Goal: Information Seeking & Learning: Learn about a topic

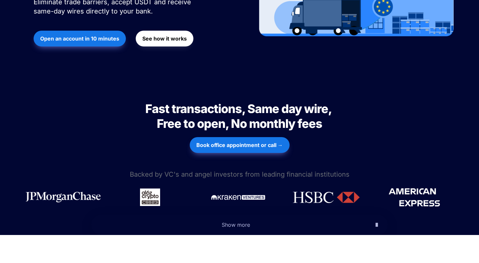
scroll to position [215, 0]
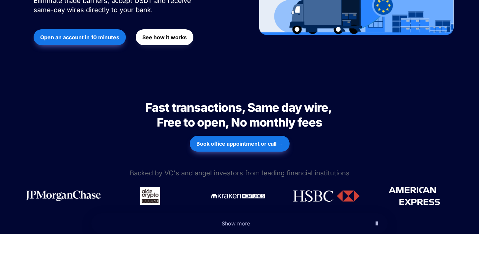
click at [235, 98] on h2 "Fast transactions, Same day wire, Free to open, No monthly fees" at bounding box center [239, 115] width 231 height 35
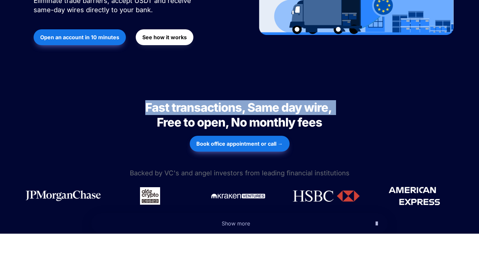
click at [235, 98] on h2 "Fast transactions, Same day wire, Free to open, No monthly fees" at bounding box center [239, 115] width 231 height 35
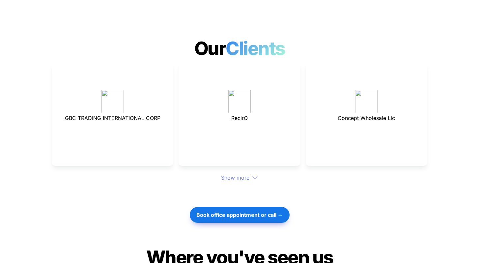
scroll to position [1771, 0]
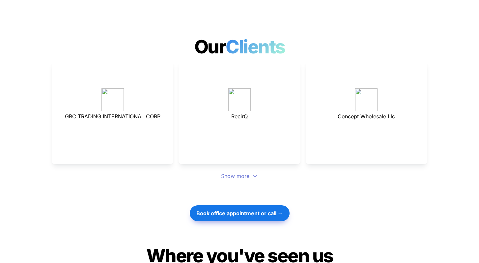
click at [245, 172] on div "Show more" at bounding box center [240, 176] width 376 height 8
click at [240, 180] on div at bounding box center [239, 191] width 231 height 22
click at [240, 172] on div "Show more" at bounding box center [240, 176] width 376 height 8
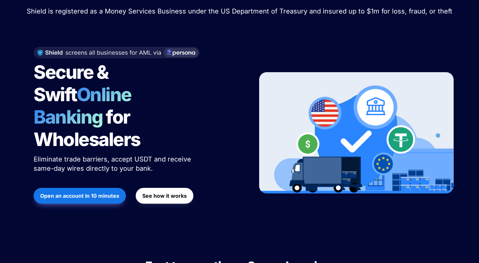
scroll to position [0, 0]
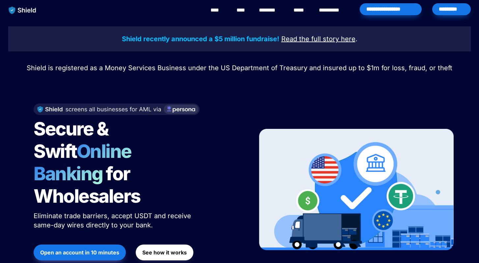
click at [244, 9] on link "****" at bounding box center [242, 10] width 11 height 8
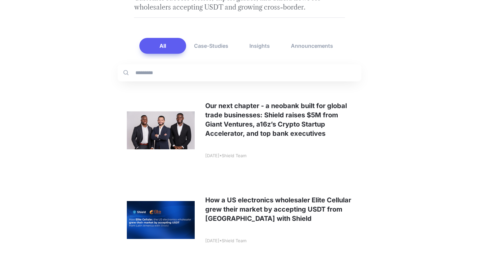
scroll to position [151, 0]
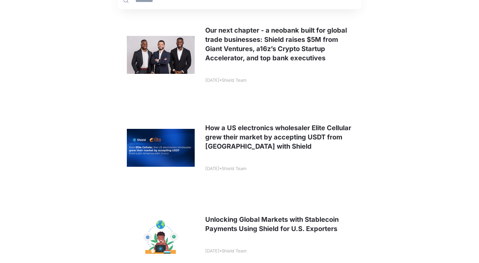
click at [276, 46] on link at bounding box center [240, 54] width 244 height 87
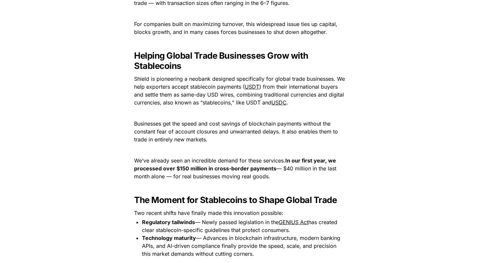
scroll to position [503, 0]
click at [252, 87] on u "USDT" at bounding box center [252, 86] width 14 height 7
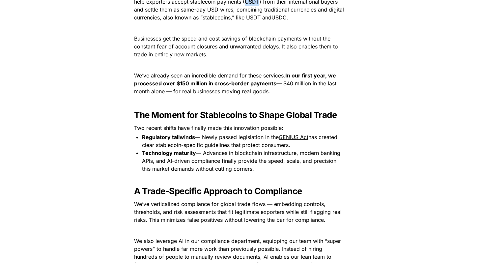
scroll to position [545, 0]
